Goal: Task Accomplishment & Management: Manage account settings

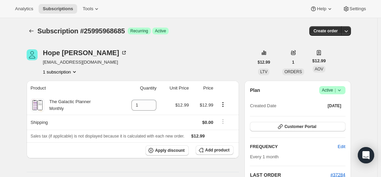
click at [33, 33] on icon "Subscriptions" at bounding box center [31, 31] width 7 height 7
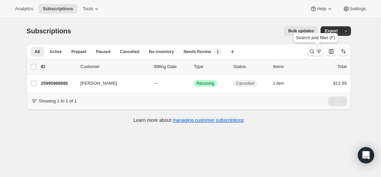
click at [310, 52] on icon "Search and filter results" at bounding box center [312, 51] width 7 height 7
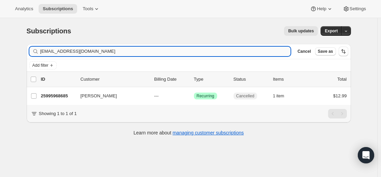
click at [253, 51] on input "[EMAIL_ADDRESS][DOMAIN_NAME]" at bounding box center [165, 52] width 251 height 10
type input "[EMAIL_ADDRESS][DOMAIN_NAME]"
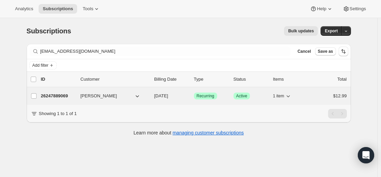
click at [63, 93] on p "26247889069" at bounding box center [58, 96] width 34 height 7
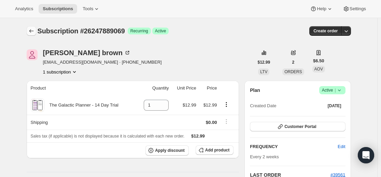
click at [34, 29] on icon "Subscriptions" at bounding box center [31, 31] width 7 height 7
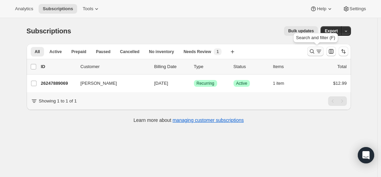
click at [313, 51] on icon "Search and filter results" at bounding box center [312, 51] width 7 height 7
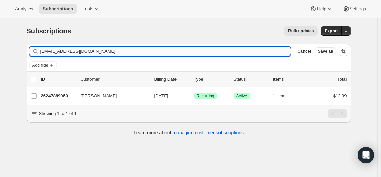
click at [239, 52] on input "[EMAIL_ADDRESS][DOMAIN_NAME]" at bounding box center [165, 52] width 251 height 10
type input "[EMAIL_ADDRESS][DOMAIN_NAME]"
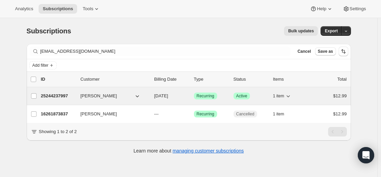
click at [66, 95] on p "25244237997" at bounding box center [58, 96] width 34 height 7
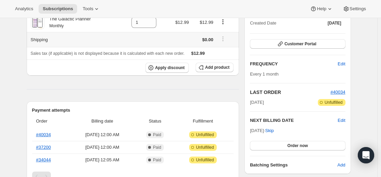
scroll to position [137, 0]
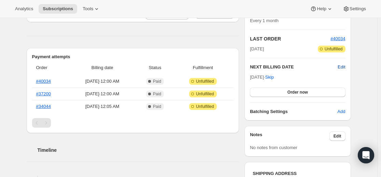
click at [342, 69] on span "Edit" at bounding box center [342, 67] width 8 height 7
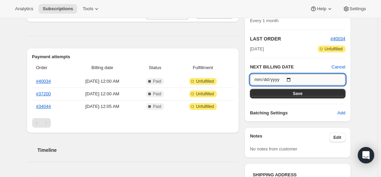
click at [293, 80] on input "[DATE]" at bounding box center [297, 80] width 95 height 12
type input "[DATE]"
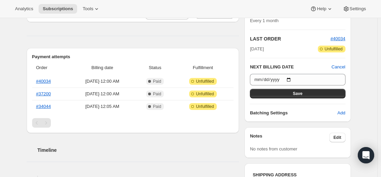
click at [304, 94] on button "Save" at bounding box center [297, 94] width 95 height 10
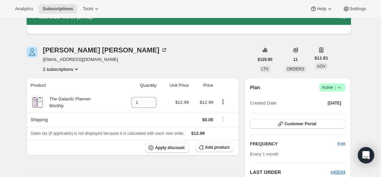
scroll to position [0, 0]
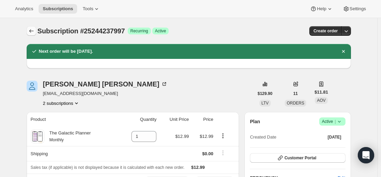
click at [36, 29] on button "Subscriptions" at bounding box center [32, 31] width 10 height 10
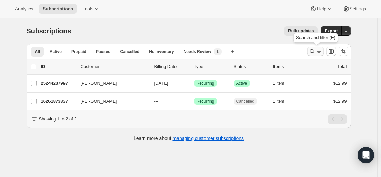
click at [314, 54] on icon "Search and filter results" at bounding box center [312, 51] width 7 height 7
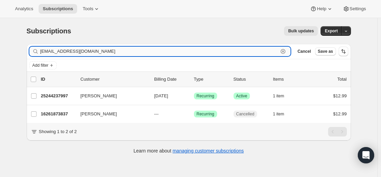
click at [239, 49] on input "[EMAIL_ADDRESS][DOMAIN_NAME]" at bounding box center [159, 52] width 238 height 10
paste input "bermudezdaria"
type input "[EMAIL_ADDRESS][DOMAIN_NAME]"
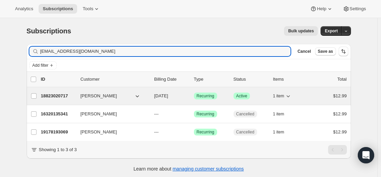
click at [63, 96] on p "18823020717" at bounding box center [58, 96] width 34 height 7
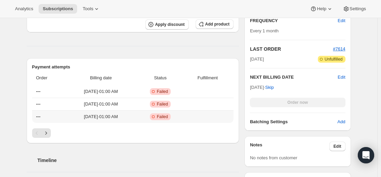
scroll to position [205, 0]
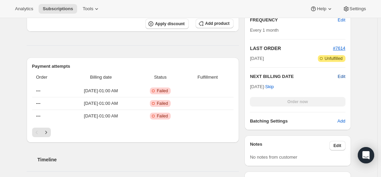
click at [342, 76] on span "Edit" at bounding box center [342, 76] width 8 height 7
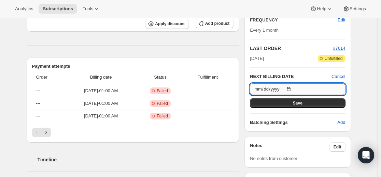
click at [293, 89] on input "[DATE]" at bounding box center [297, 90] width 95 height 12
type input "[DATE]"
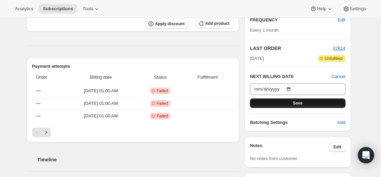
click at [300, 103] on span "Save" at bounding box center [298, 103] width 10 height 5
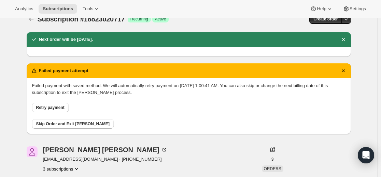
scroll to position [0, 0]
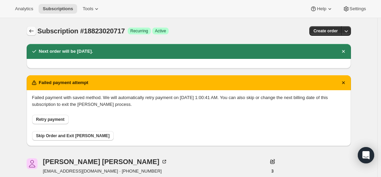
click at [34, 29] on icon "Subscriptions" at bounding box center [31, 31] width 7 height 7
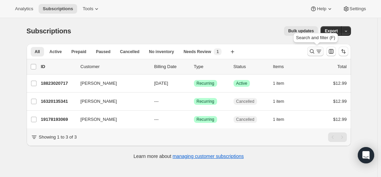
click at [314, 53] on icon "Search and filter results" at bounding box center [312, 51] width 7 height 7
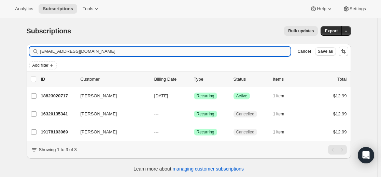
click at [217, 54] on input "[EMAIL_ADDRESS][DOMAIN_NAME]" at bounding box center [165, 52] width 251 height 10
type input "[EMAIL_ADDRESS][DOMAIN_NAME]"
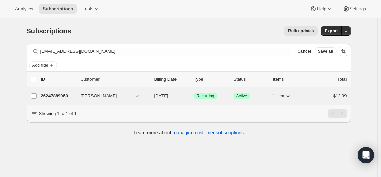
click at [61, 94] on p "26247889069" at bounding box center [58, 96] width 34 height 7
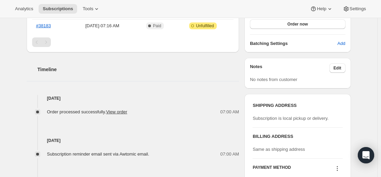
scroll to position [137, 0]
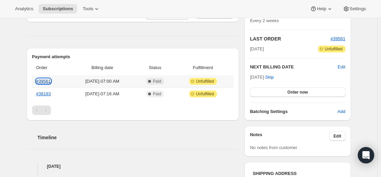
click at [49, 82] on link "#39561" at bounding box center [43, 81] width 15 height 5
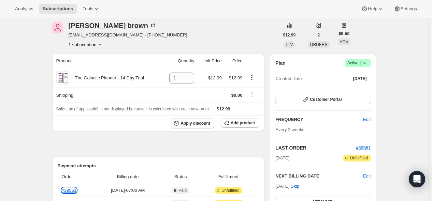
scroll to position [26, 0]
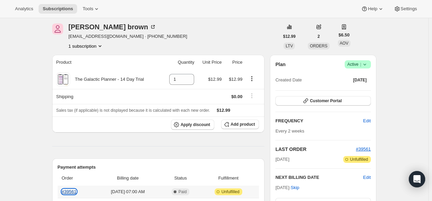
click at [72, 177] on link "#39561" at bounding box center [69, 191] width 15 height 5
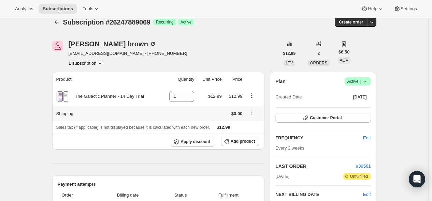
scroll to position [0, 0]
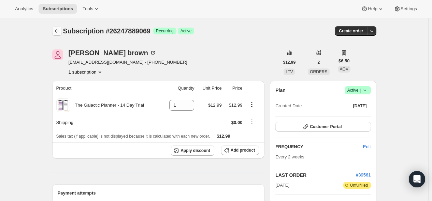
click at [57, 27] on button "Subscriptions" at bounding box center [57, 31] width 10 height 10
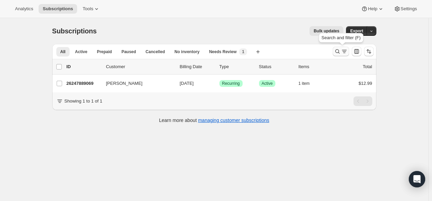
click at [338, 51] on icon "Search and filter results" at bounding box center [337, 51] width 7 height 7
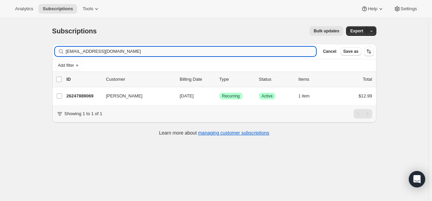
click at [220, 52] on input "[EMAIL_ADDRESS][DOMAIN_NAME]" at bounding box center [191, 52] width 251 height 10
type input "[EMAIL_ADDRESS][DOMAIN_NAME]"
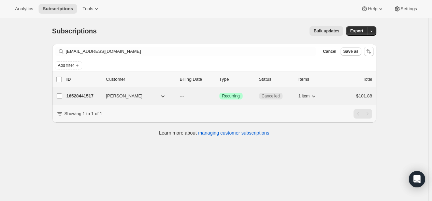
click at [86, 96] on p "16528441517" at bounding box center [84, 96] width 34 height 7
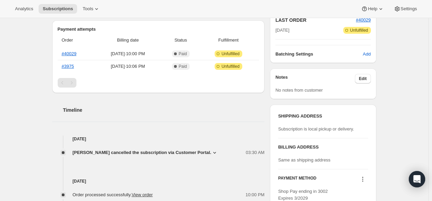
scroll to position [152, 0]
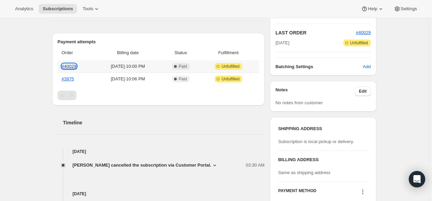
click at [75, 66] on link "#40029" at bounding box center [69, 66] width 15 height 5
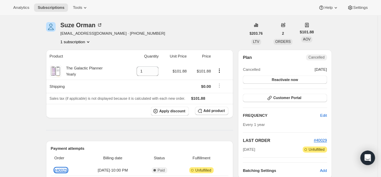
scroll to position [0, 0]
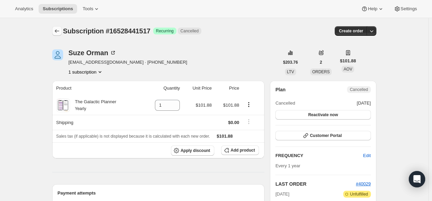
click at [59, 28] on icon "Subscriptions" at bounding box center [57, 31] width 7 height 7
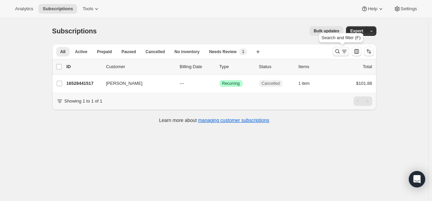
click at [345, 52] on icon "Search and filter results" at bounding box center [344, 51] width 7 height 7
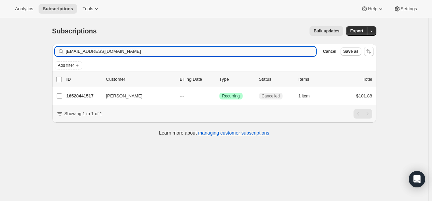
click at [236, 47] on input "[EMAIL_ADDRESS][DOMAIN_NAME]" at bounding box center [191, 52] width 251 height 10
type input "[EMAIL_ADDRESS][DOMAIN_NAME]"
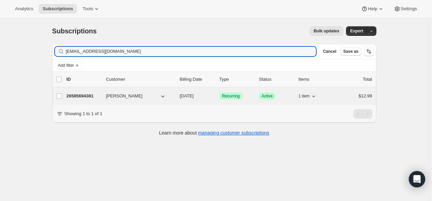
click at [89, 96] on p "26585694381" at bounding box center [84, 96] width 34 height 7
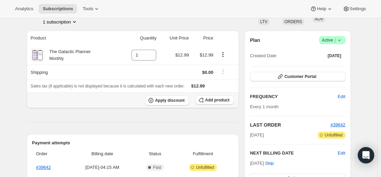
scroll to position [34, 0]
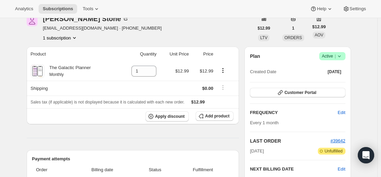
click at [342, 58] on icon at bounding box center [339, 56] width 7 height 7
click at [326, 86] on button "Cancel subscription" at bounding box center [331, 81] width 43 height 11
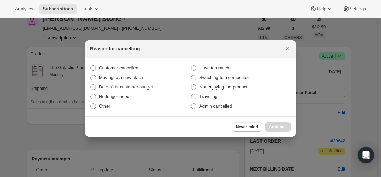
click at [138, 67] on span "Customer cancelled" at bounding box center [118, 68] width 39 height 5
click at [91, 66] on input "Customer cancelled" at bounding box center [90, 66] width 0 height 0
radio input "true"
click at [282, 126] on span "Continue" at bounding box center [278, 127] width 18 height 5
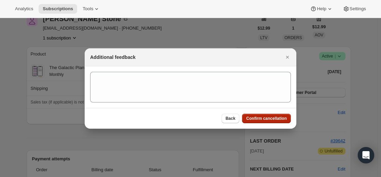
click at [269, 120] on span "Confirm cancellation" at bounding box center [266, 118] width 41 height 5
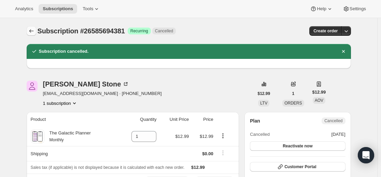
click at [29, 33] on icon "Subscriptions" at bounding box center [31, 31] width 7 height 7
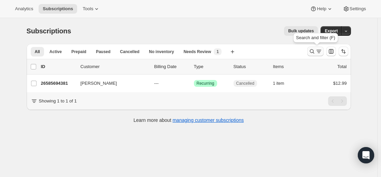
click at [313, 50] on icon "Search and filter results" at bounding box center [312, 51] width 4 height 4
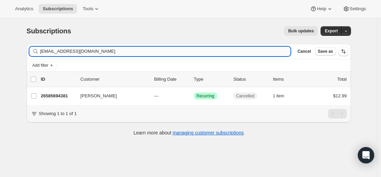
click at [224, 49] on input "[EMAIL_ADDRESS][DOMAIN_NAME]" at bounding box center [165, 52] width 251 height 10
type input "[EMAIL_ADDRESS][DOMAIN_NAME]"
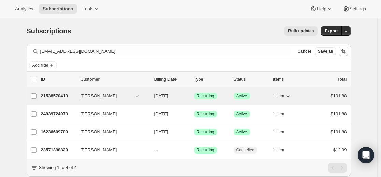
click at [59, 96] on p "21538570413" at bounding box center [58, 96] width 34 height 7
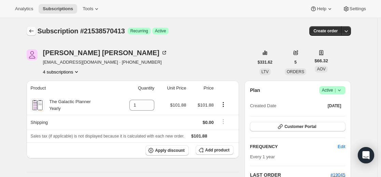
click at [32, 30] on icon "Subscriptions" at bounding box center [31, 31] width 7 height 7
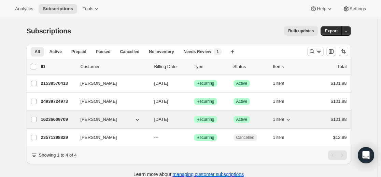
click at [66, 117] on p "16236609709" at bounding box center [58, 119] width 34 height 7
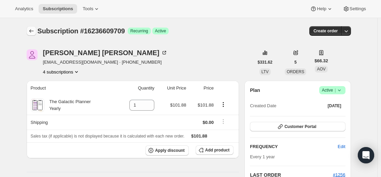
click at [33, 33] on icon "Subscriptions" at bounding box center [31, 31] width 7 height 7
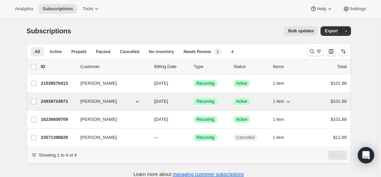
click at [61, 100] on p "24939724973" at bounding box center [58, 101] width 34 height 7
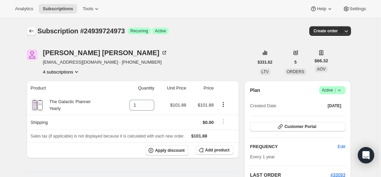
click at [32, 31] on icon "Subscriptions" at bounding box center [31, 31] width 7 height 7
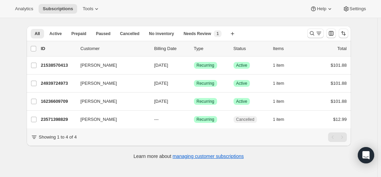
scroll to position [18, 0]
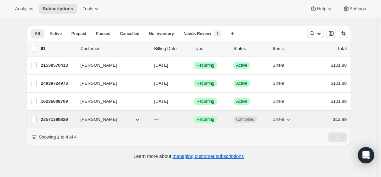
click at [64, 119] on p "23571398829" at bounding box center [58, 119] width 34 height 7
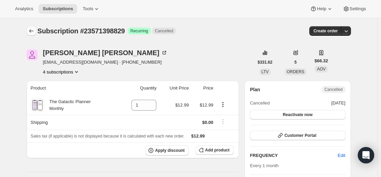
click at [32, 32] on icon "Subscriptions" at bounding box center [31, 31] width 7 height 7
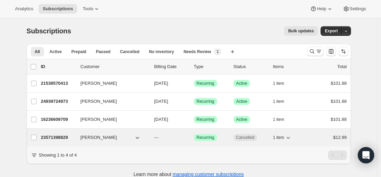
click at [60, 138] on p "23571398829" at bounding box center [58, 137] width 34 height 7
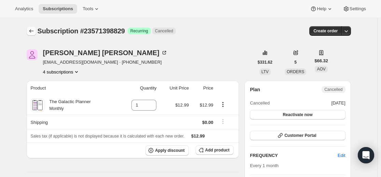
click at [34, 31] on icon "Subscriptions" at bounding box center [31, 31] width 7 height 7
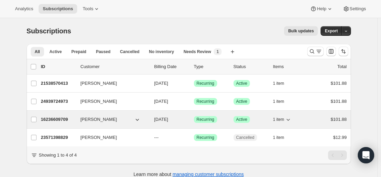
click at [60, 119] on p "16236609709" at bounding box center [58, 119] width 34 height 7
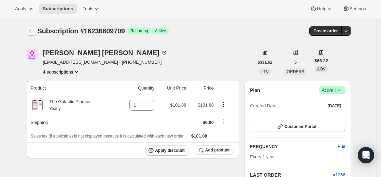
click at [32, 29] on icon "Subscriptions" at bounding box center [31, 31] width 7 height 7
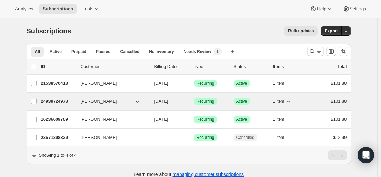
click at [60, 100] on p "24939724973" at bounding box center [58, 101] width 34 height 7
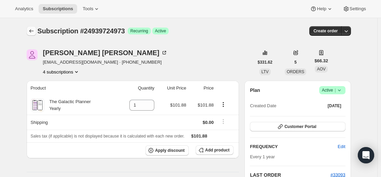
click at [32, 30] on icon "Subscriptions" at bounding box center [31, 31] width 7 height 7
